Goal: Transaction & Acquisition: Book appointment/travel/reservation

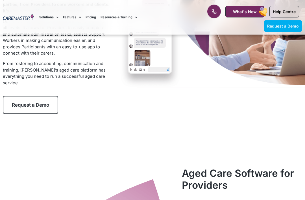
scroll to position [49, 0]
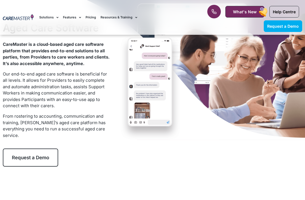
click at [44, 140] on div "CareMaster is a cloud-based aged care software platform that provides end-to-en…" at bounding box center [56, 91] width 107 height 101
click at [36, 149] on link "Request a Demo" at bounding box center [30, 157] width 55 height 18
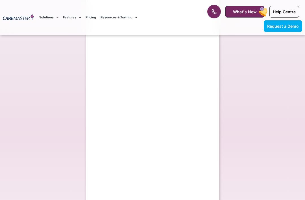
select select "**"
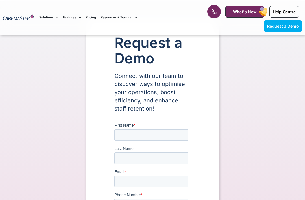
scroll to position [21, 0]
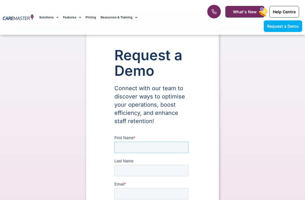
click at [122, 146] on input "First Name *" at bounding box center [151, 147] width 74 height 11
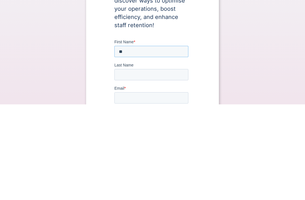
type input "*"
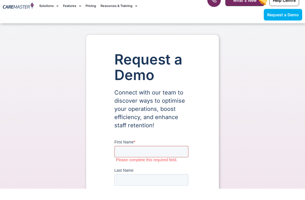
scroll to position [0, 0]
